Goal: Check status

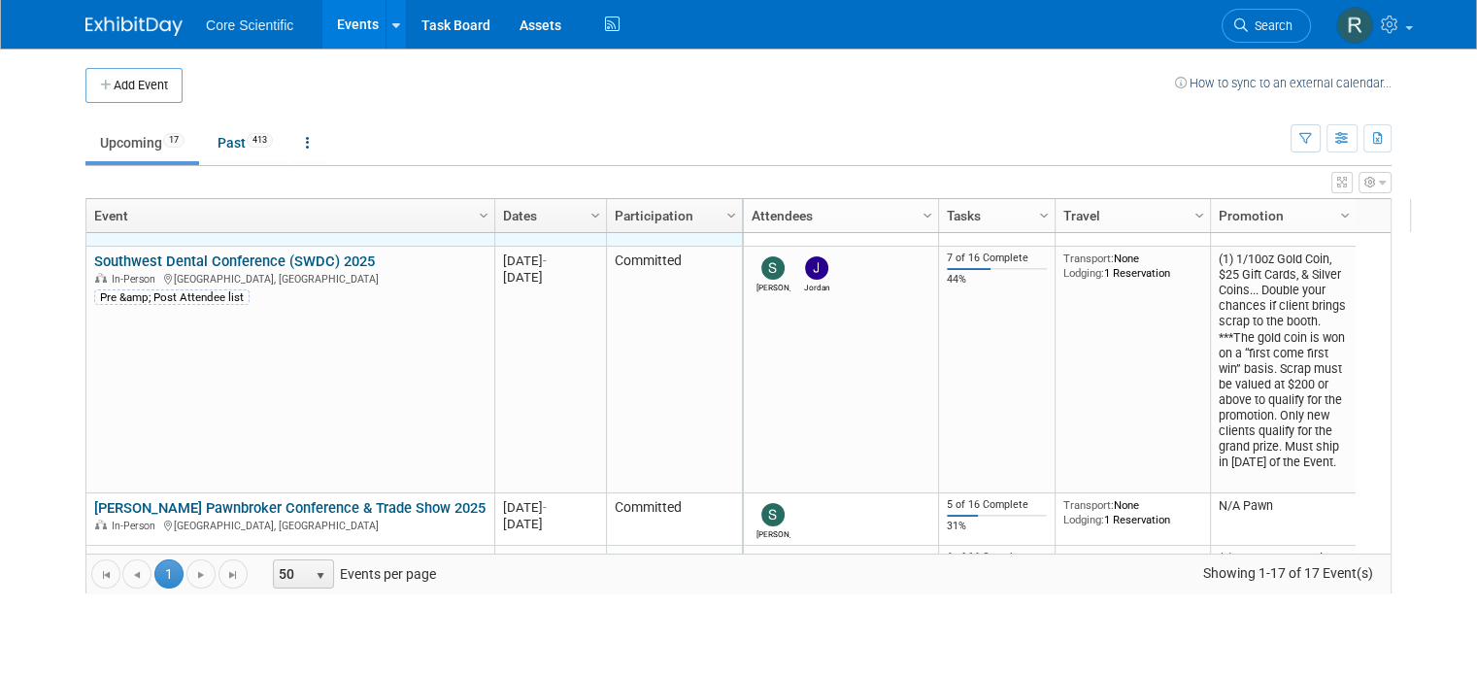
scroll to position [466, 0]
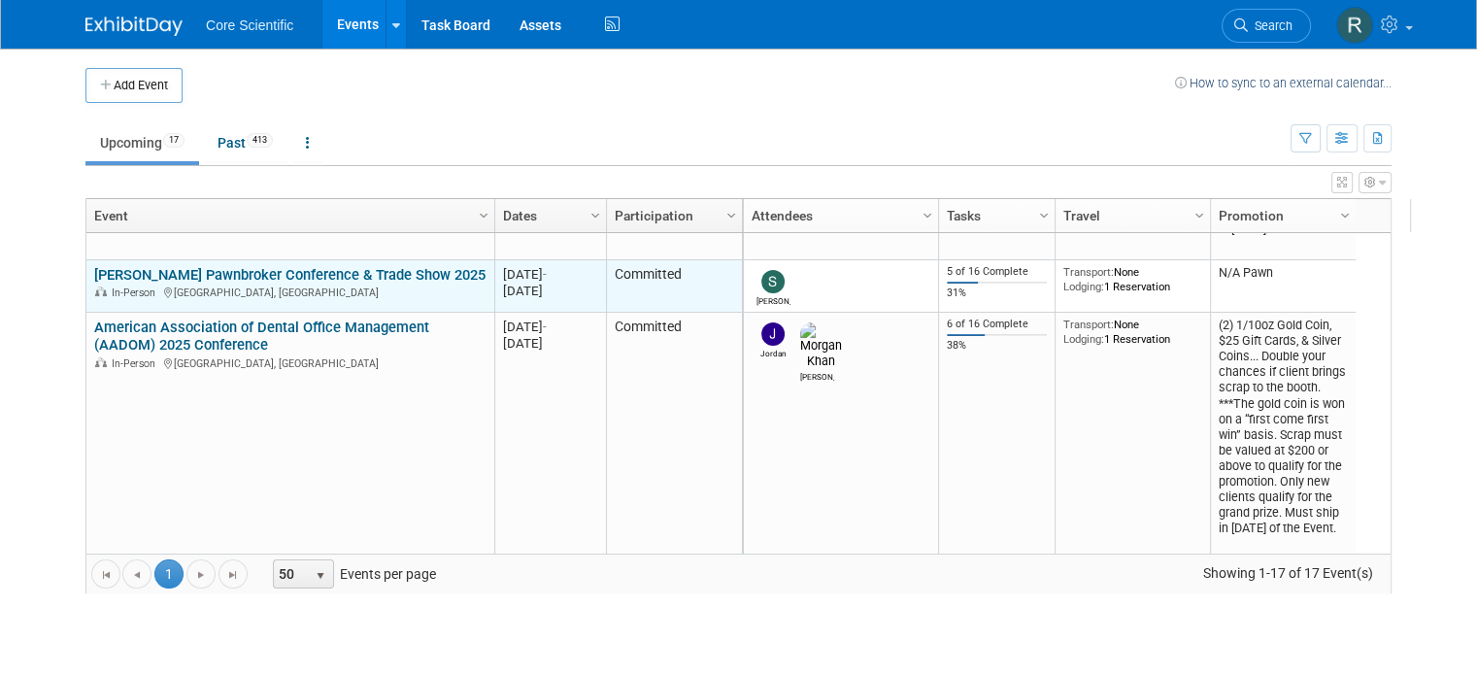
click at [161, 267] on link "[PERSON_NAME] Pawnbroker Conference & Trade Show 2025" at bounding box center [289, 274] width 391 height 17
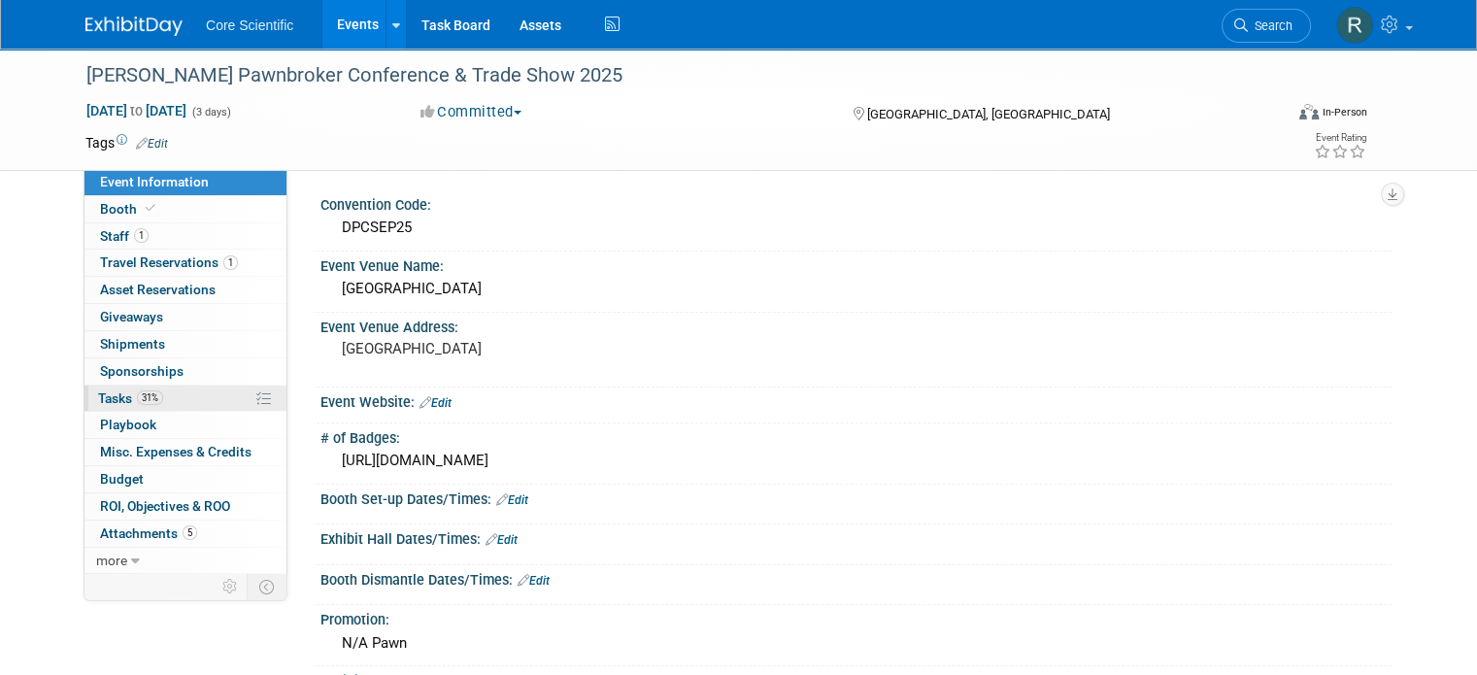
click at [190, 390] on link "31% Tasks 31%" at bounding box center [185, 398] width 202 height 26
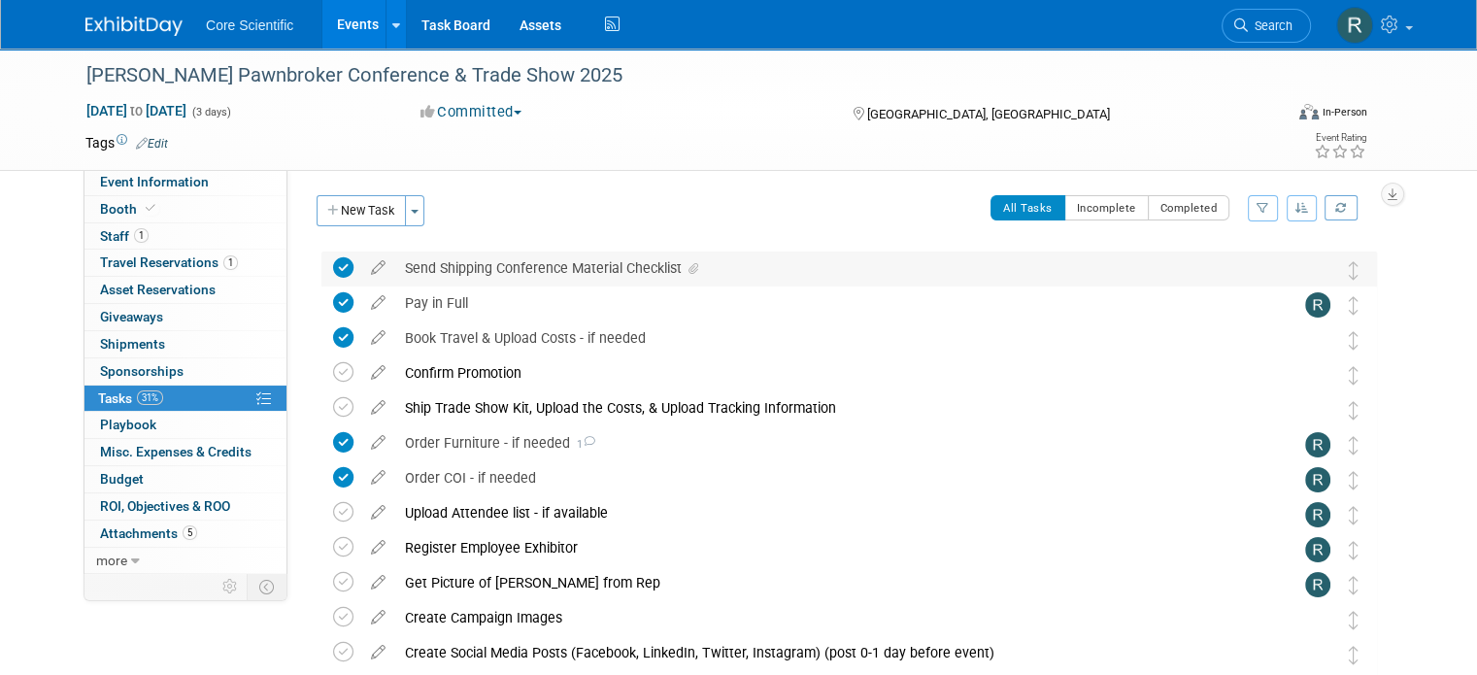
click at [688, 273] on icon at bounding box center [693, 269] width 10 height 12
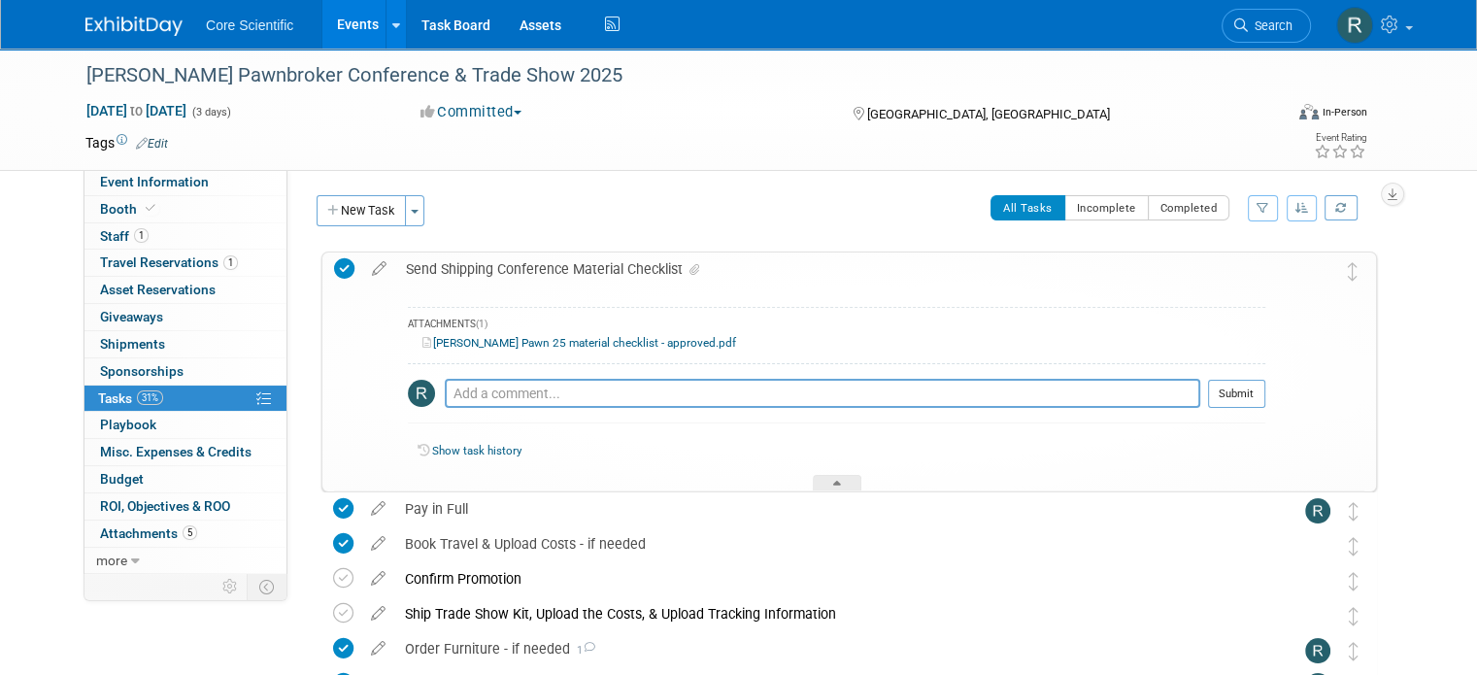
click at [626, 343] on link "[PERSON_NAME] Pawn 25 material checklist - approved.pdf" at bounding box center [579, 343] width 314 height 14
click at [205, 197] on link "Booth" at bounding box center [185, 209] width 202 height 26
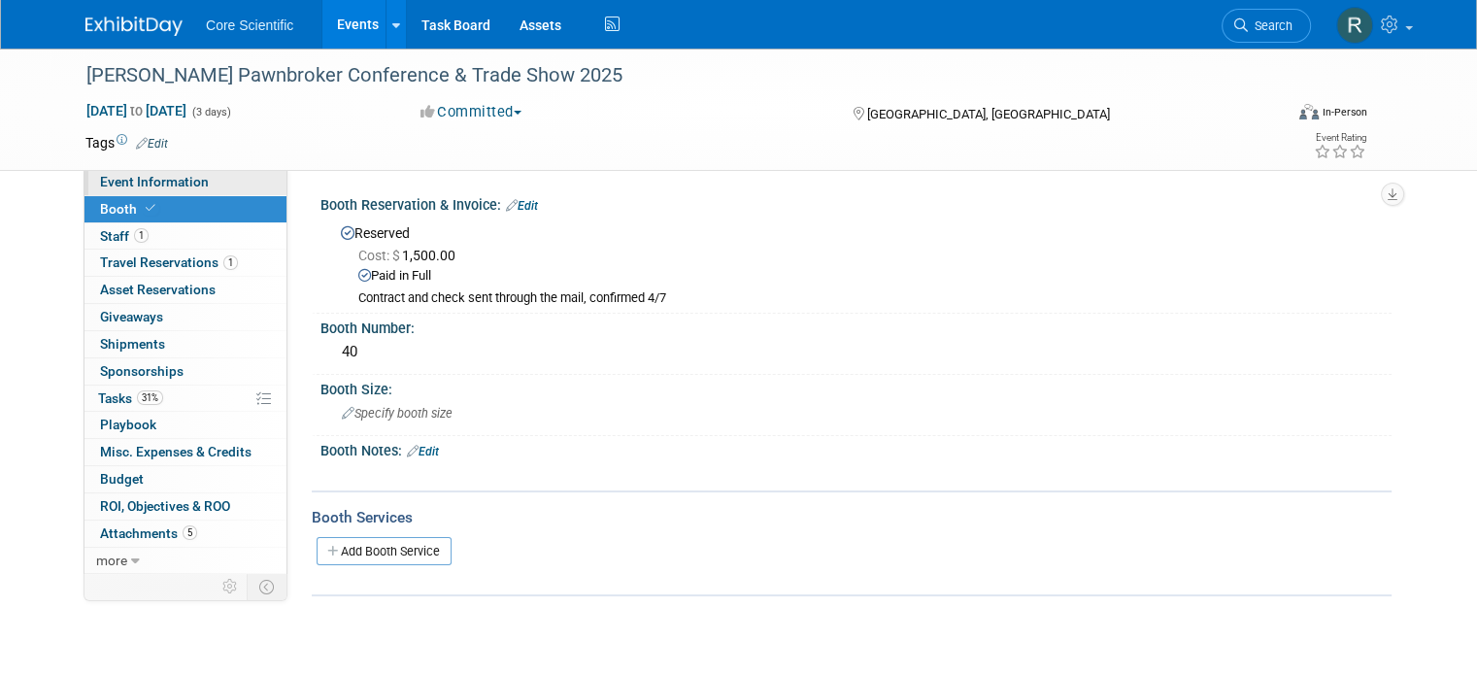
click at [207, 184] on link "Event Information" at bounding box center [185, 182] width 202 height 26
